Goal: Check status: Check status

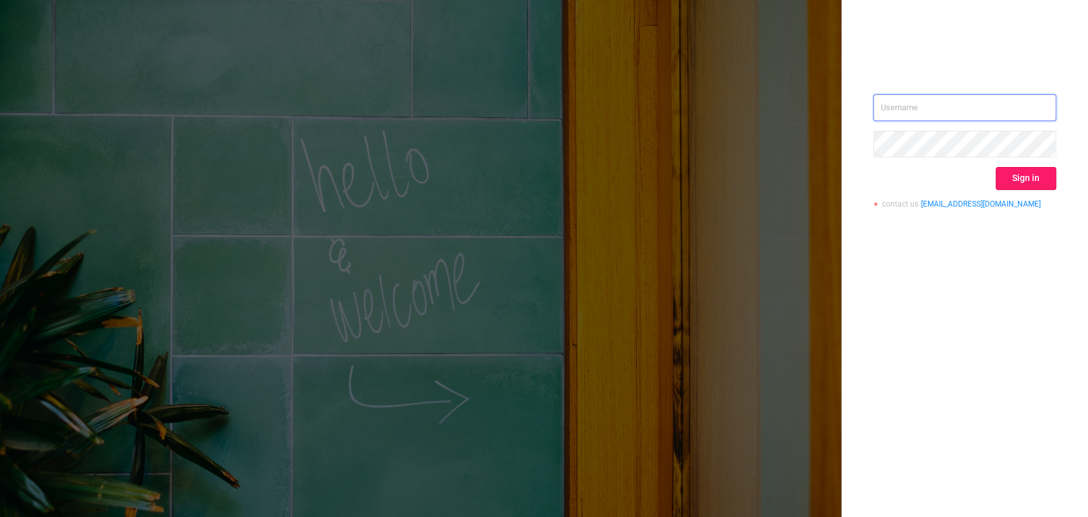
type input "[EMAIL_ADDRESS][DOMAIN_NAME]"
click at [1028, 180] on button "Sign in" at bounding box center [1026, 178] width 61 height 23
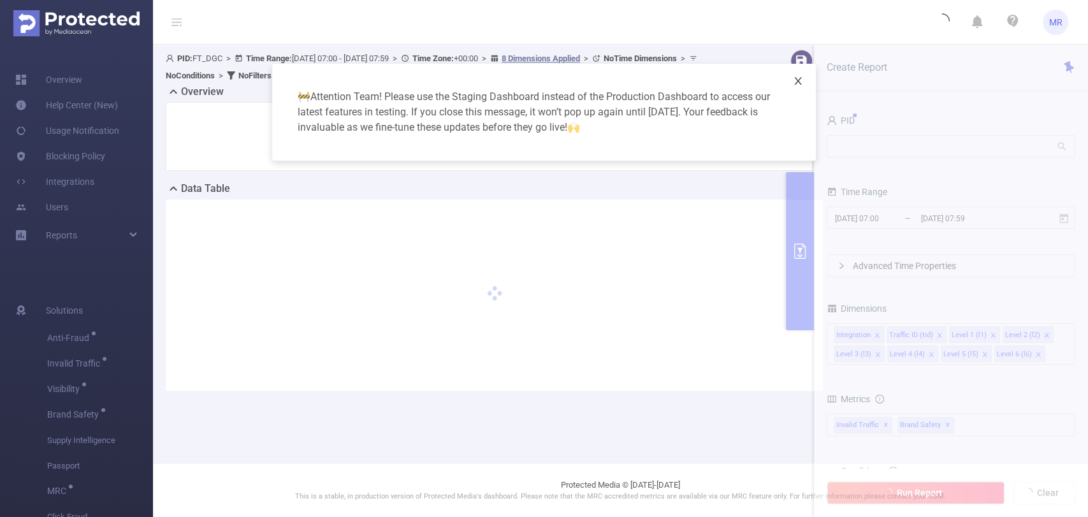
click at [802, 83] on icon "icon: close" at bounding box center [798, 81] width 10 height 10
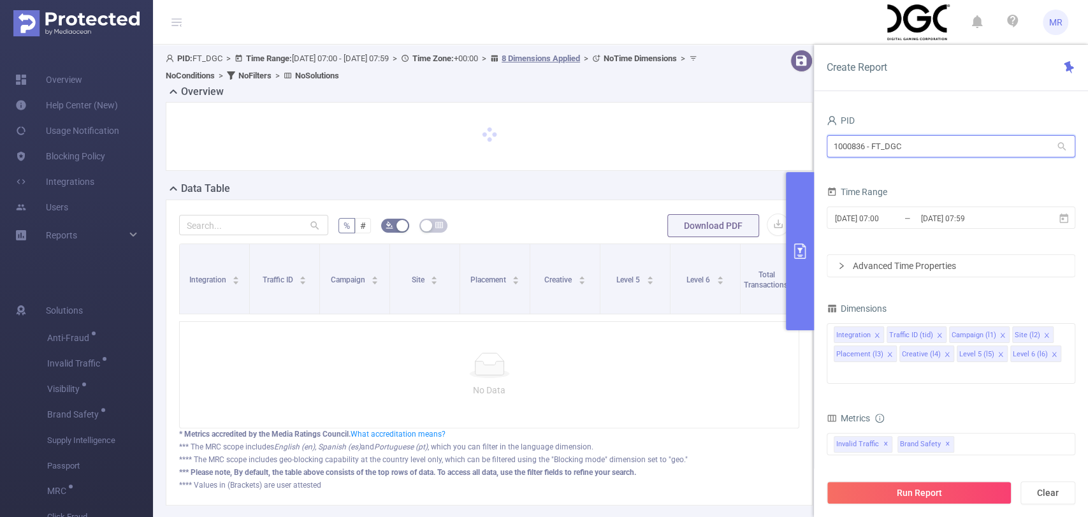
click at [863, 146] on input "1000836 - FT_DGC" at bounding box center [951, 146] width 249 height 22
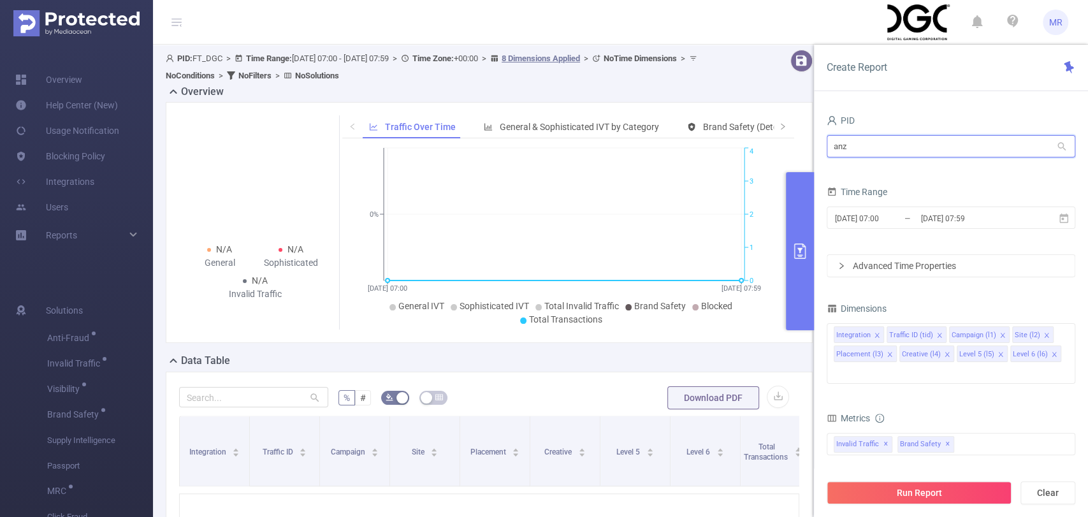
type input "anzu"
